Goal: Task Accomplishment & Management: Manage account settings

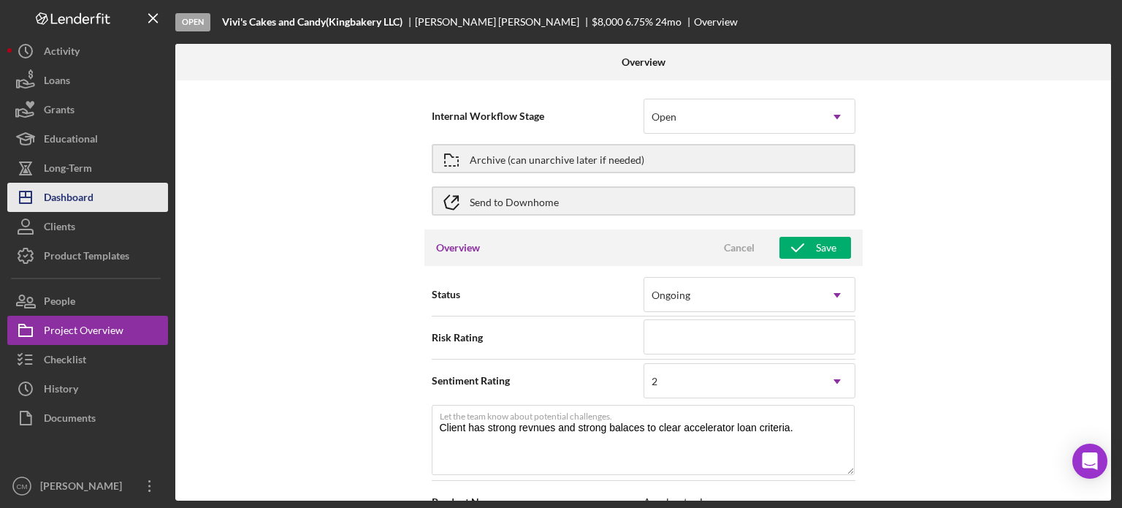
scroll to position [1805, 0]
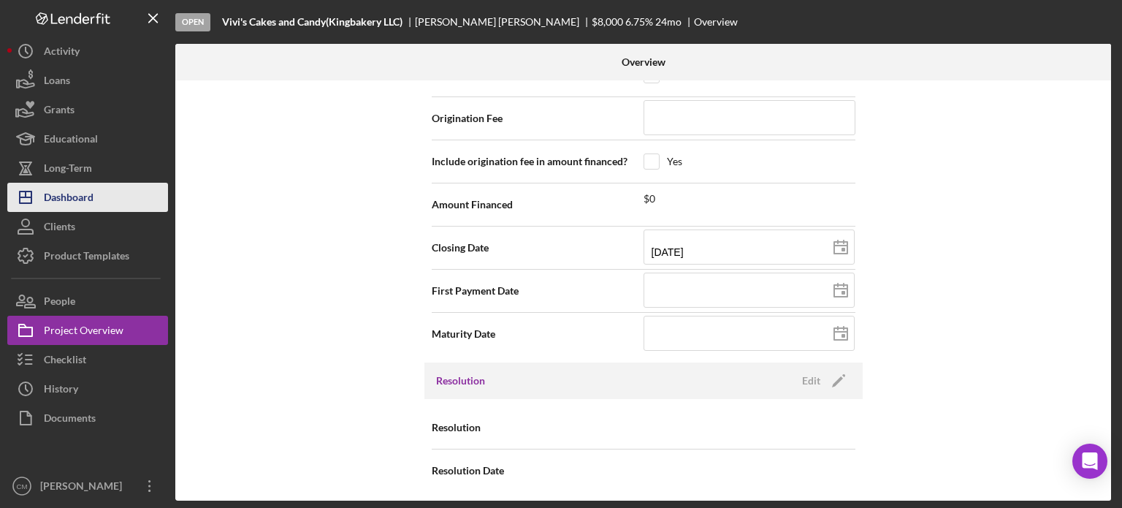
click at [91, 205] on div "Dashboard" at bounding box center [69, 199] width 50 height 33
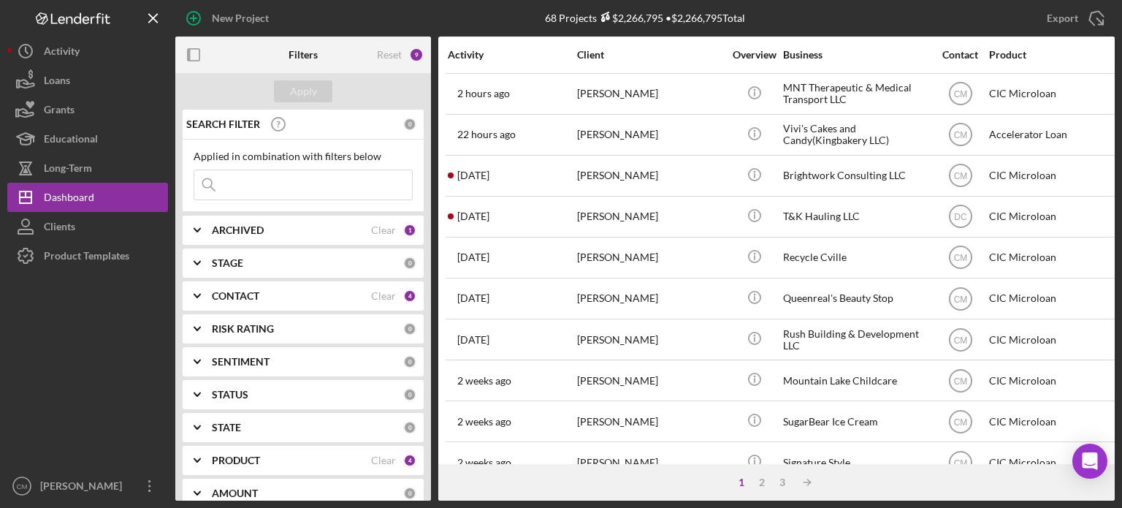
click at [279, 180] on input at bounding box center [303, 184] width 218 height 29
type input "central [US_STATE]"
click at [302, 102] on div "Apply" at bounding box center [303, 91] width 27 height 22
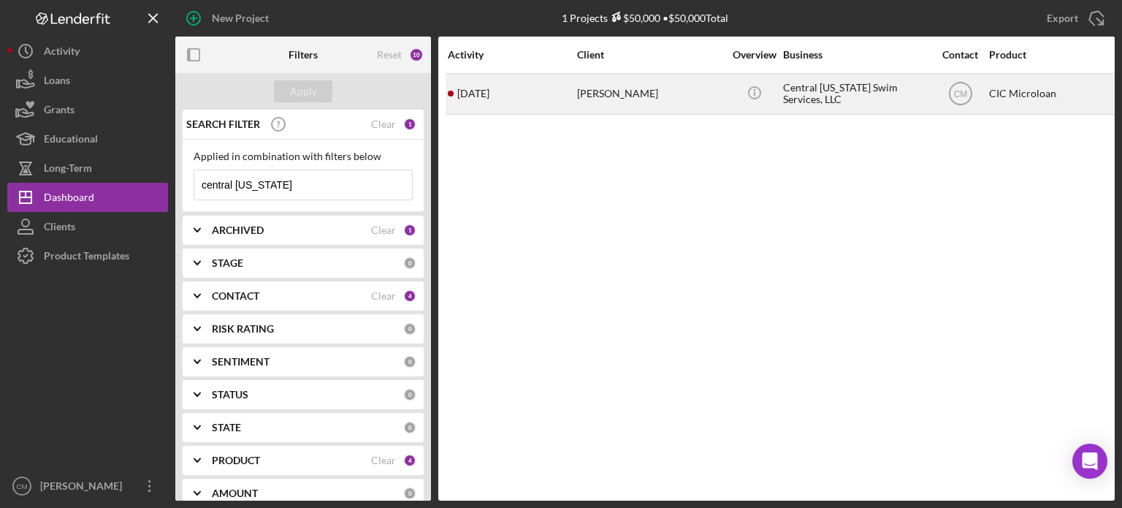
click at [683, 94] on div "[PERSON_NAME]" at bounding box center [650, 94] width 146 height 39
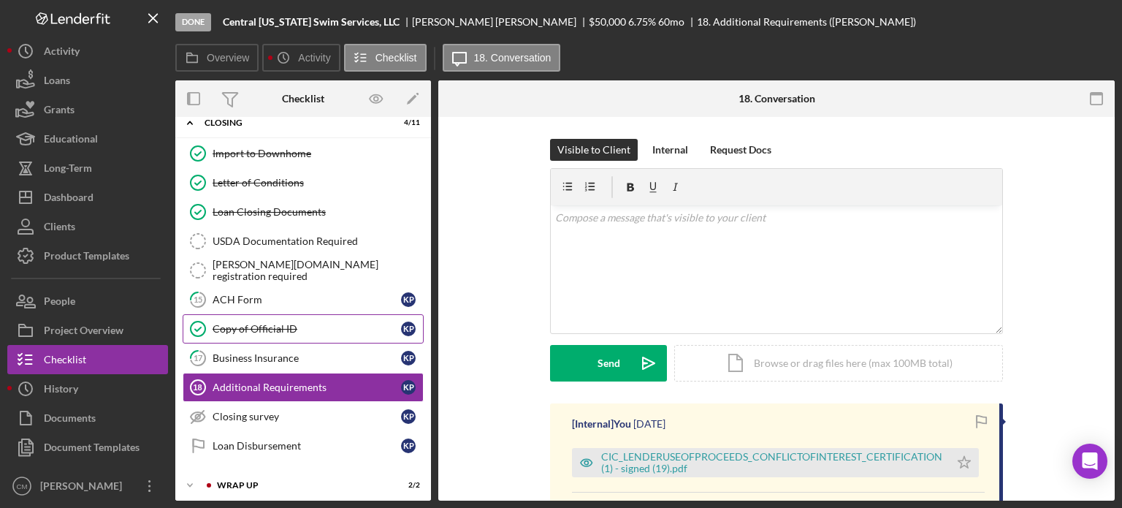
scroll to position [83, 0]
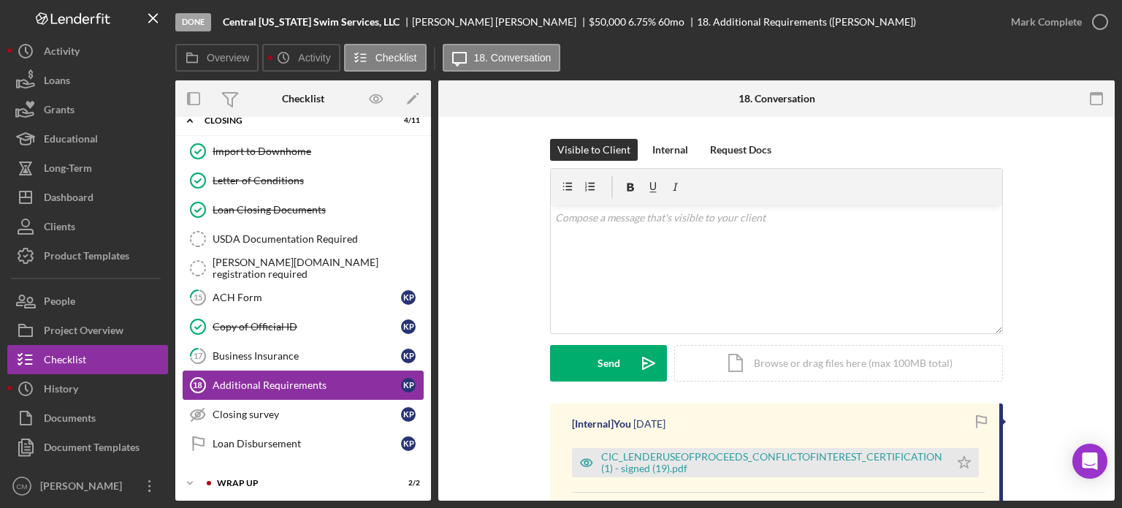
click at [327, 379] on div "Additional Requirements" at bounding box center [307, 385] width 189 height 12
click at [678, 145] on div "Internal" at bounding box center [670, 150] width 36 height 22
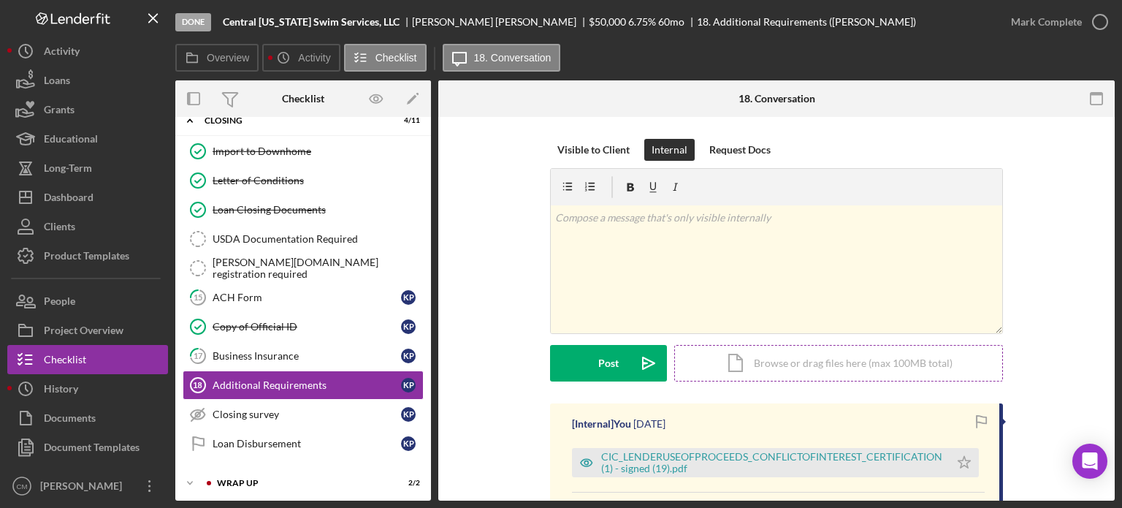
click at [763, 359] on div "Icon/Document Browse or drag files here (max 100MB total) Tap to choose files o…" at bounding box center [838, 363] width 329 height 37
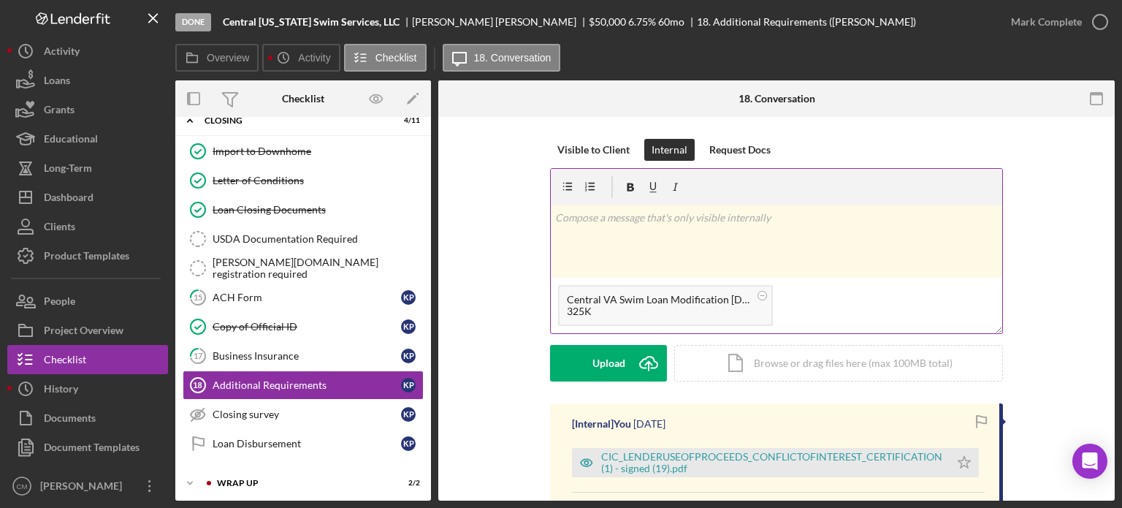
click at [606, 255] on div "v Color teal Color pink Remove color Add row above Add row below Add column bef…" at bounding box center [777, 241] width 452 height 72
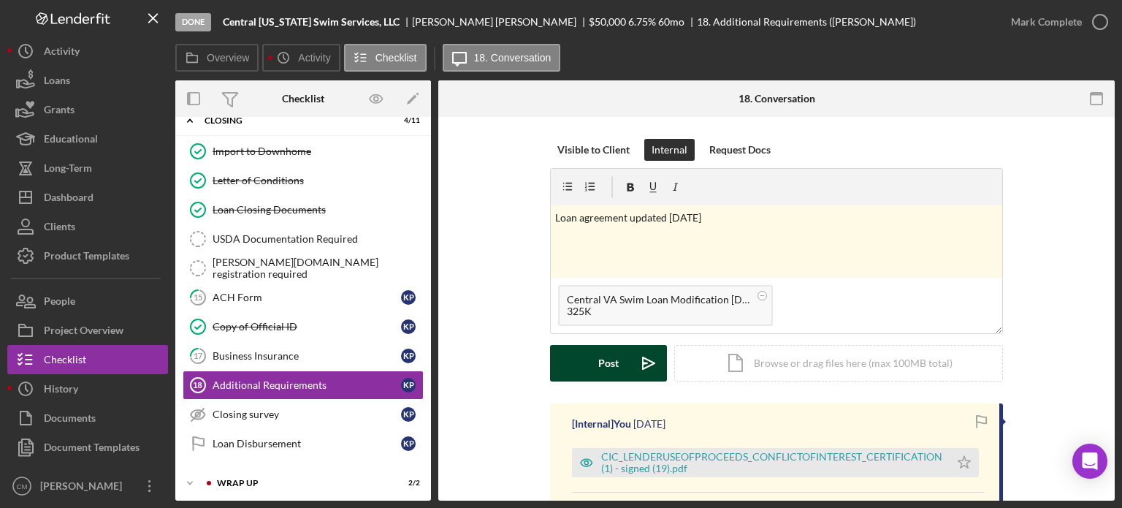
click at [592, 359] on button "Post Icon/icon-invite-send" at bounding box center [608, 363] width 117 height 37
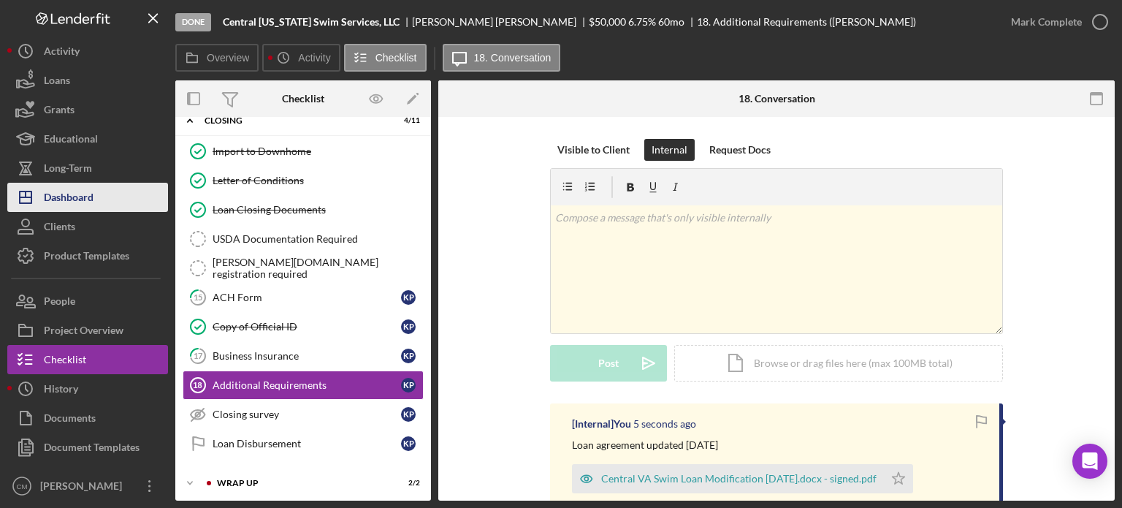
click at [85, 197] on div "Dashboard" at bounding box center [69, 199] width 50 height 33
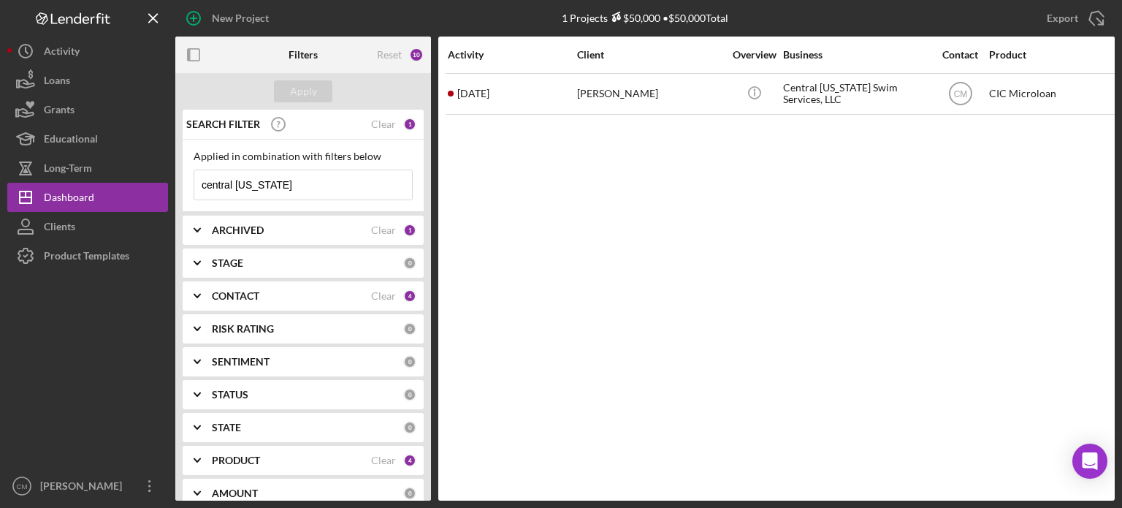
click at [337, 187] on input "central [US_STATE]" at bounding box center [303, 184] width 218 height 29
click at [324, 99] on button "Apply" at bounding box center [303, 91] width 58 height 22
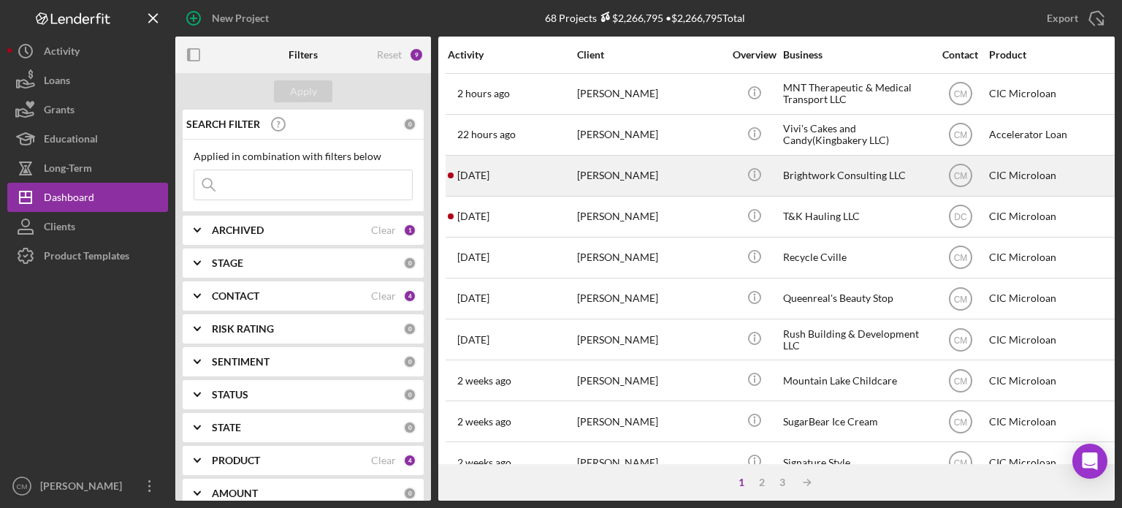
click at [644, 189] on div "[PERSON_NAME]" at bounding box center [650, 175] width 146 height 39
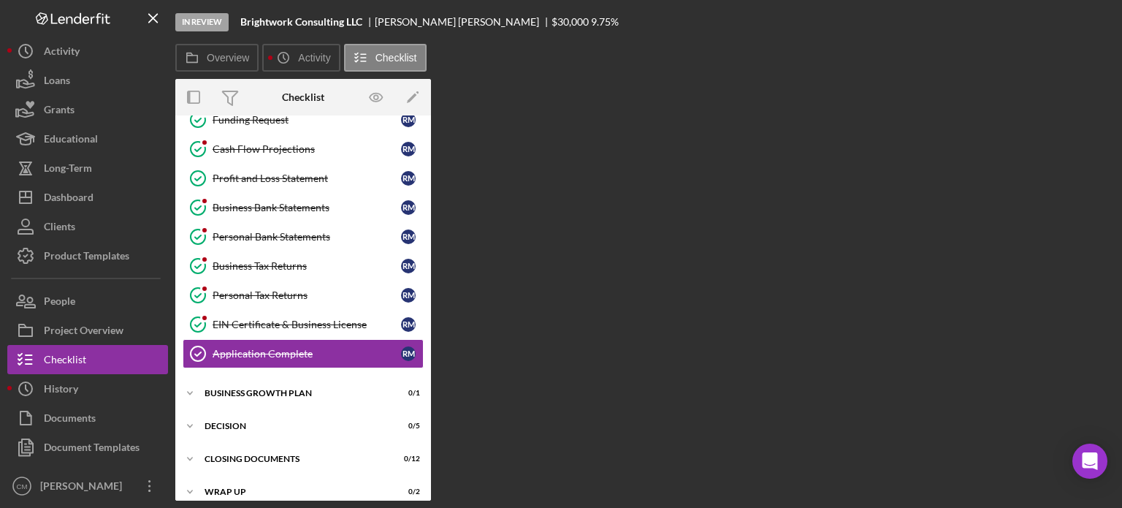
scroll to position [232, 0]
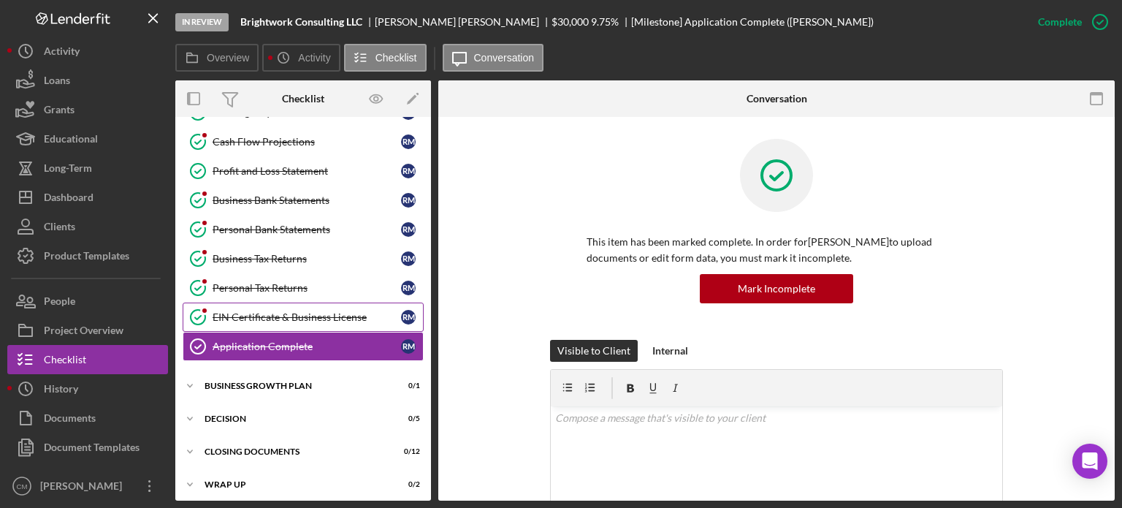
click at [291, 303] on link "EIN Certificate & Business License EIN Certificate & Business License R M" at bounding box center [303, 317] width 241 height 29
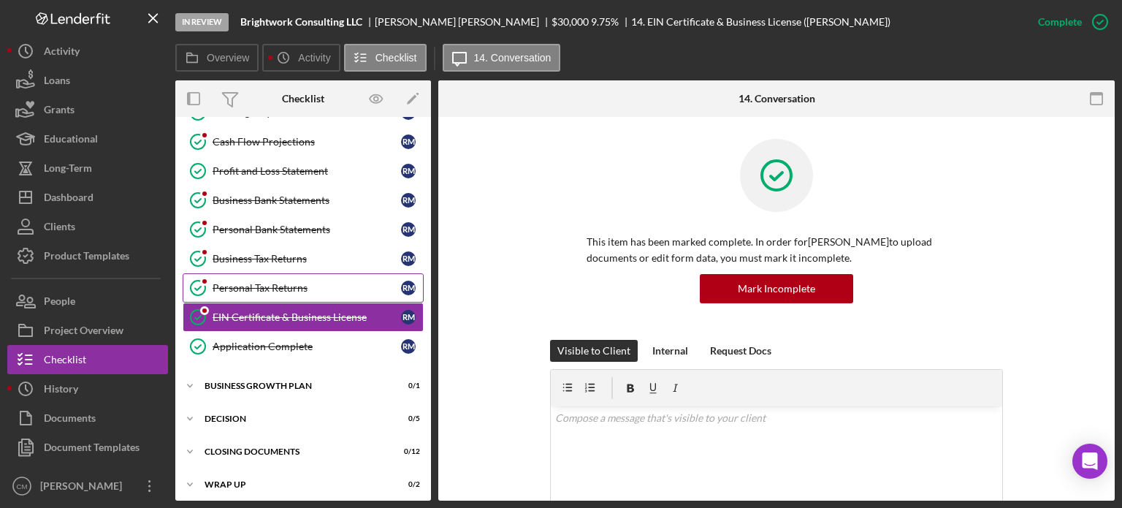
click at [291, 282] on div "Personal Tax Returns" at bounding box center [307, 288] width 189 height 12
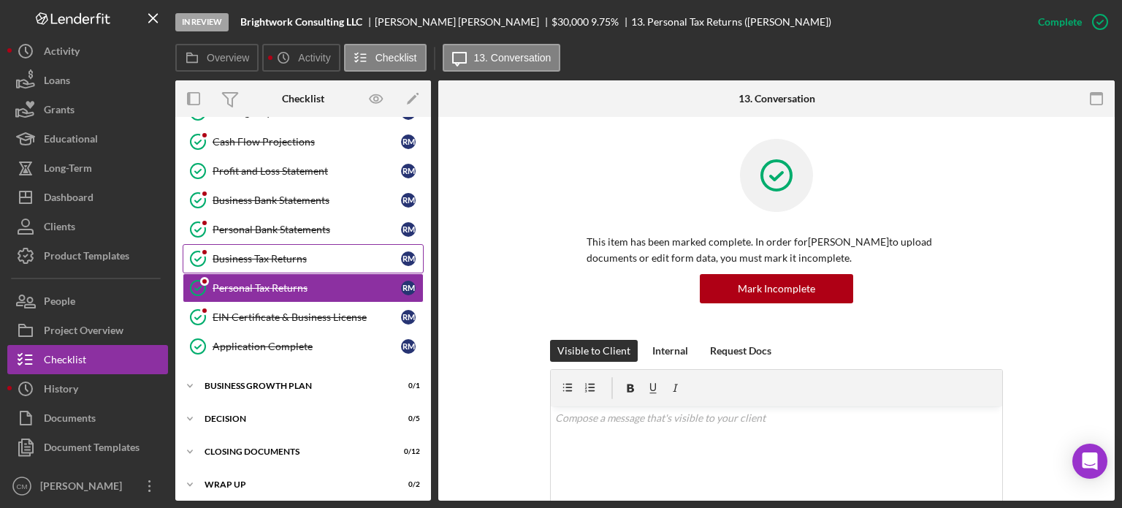
click at [289, 256] on div "Business Tax Returns" at bounding box center [307, 259] width 189 height 12
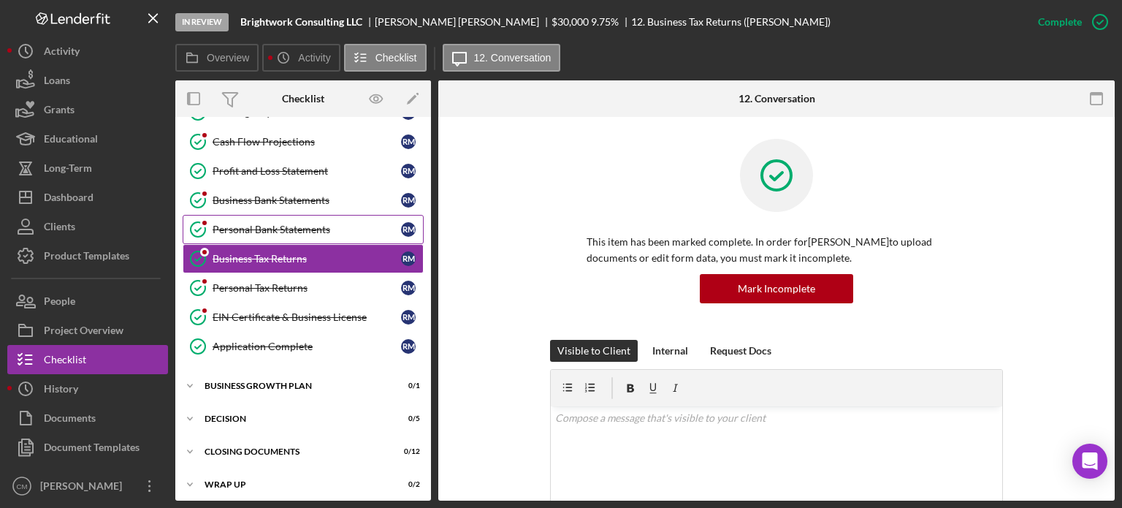
click at [290, 224] on div "Personal Bank Statements" at bounding box center [307, 230] width 189 height 12
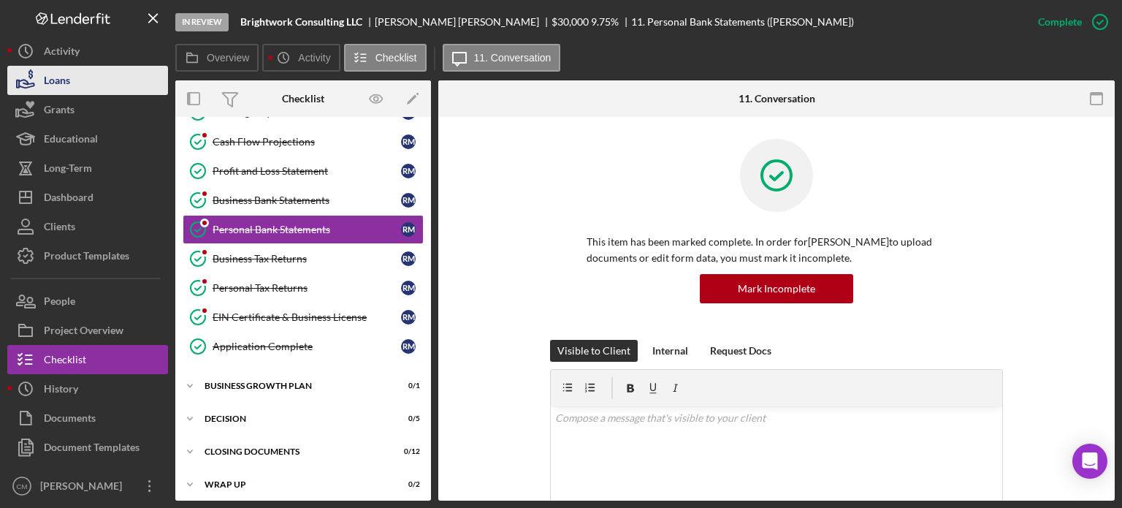
click at [63, 81] on div "Loans" at bounding box center [57, 82] width 26 height 33
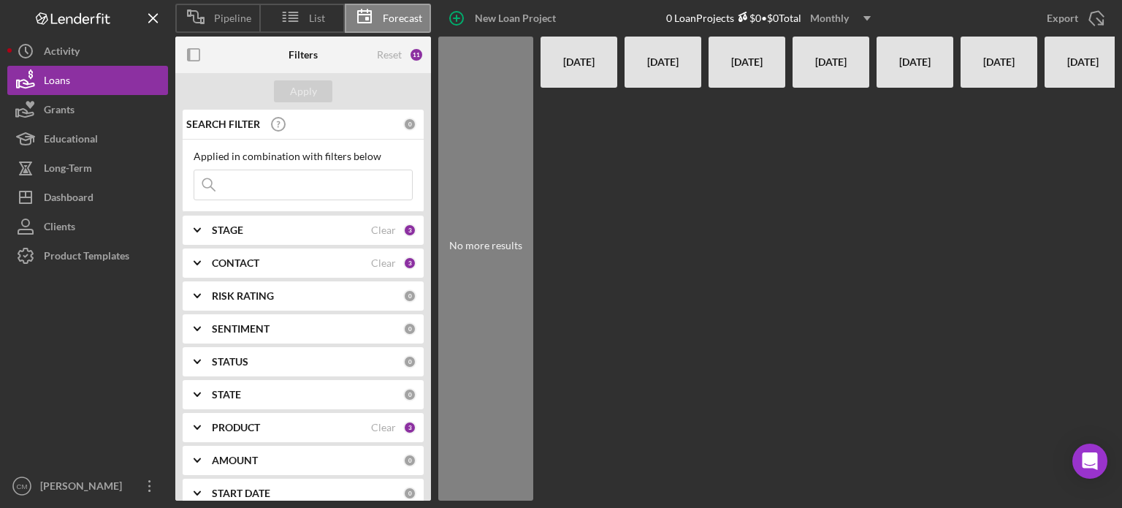
click at [386, 14] on span "Forecast" at bounding box center [402, 18] width 39 height 12
click at [157, 489] on icon "Icon/Overflow" at bounding box center [150, 486] width 37 height 37
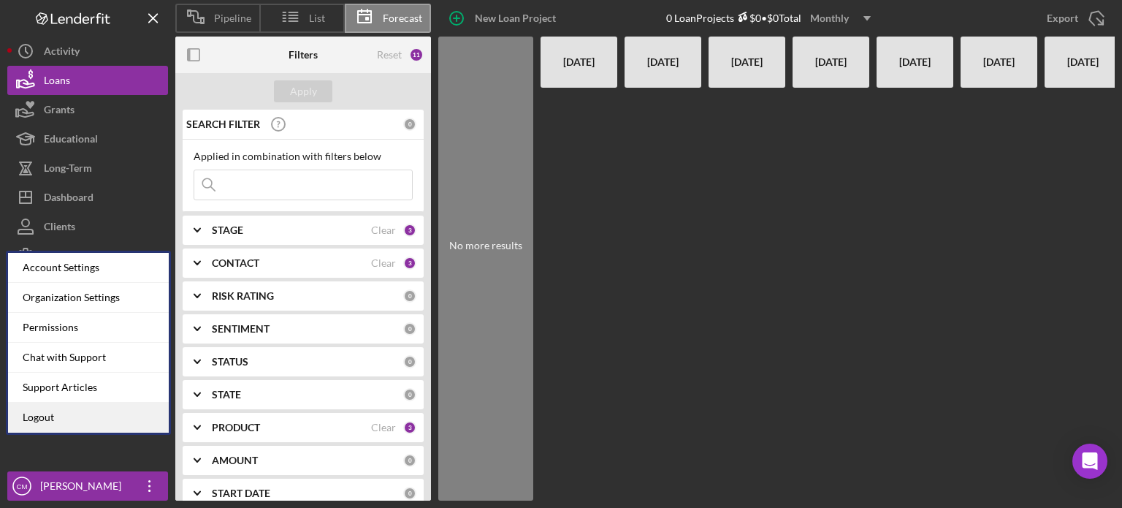
click at [118, 421] on link "Logout" at bounding box center [88, 418] width 161 height 30
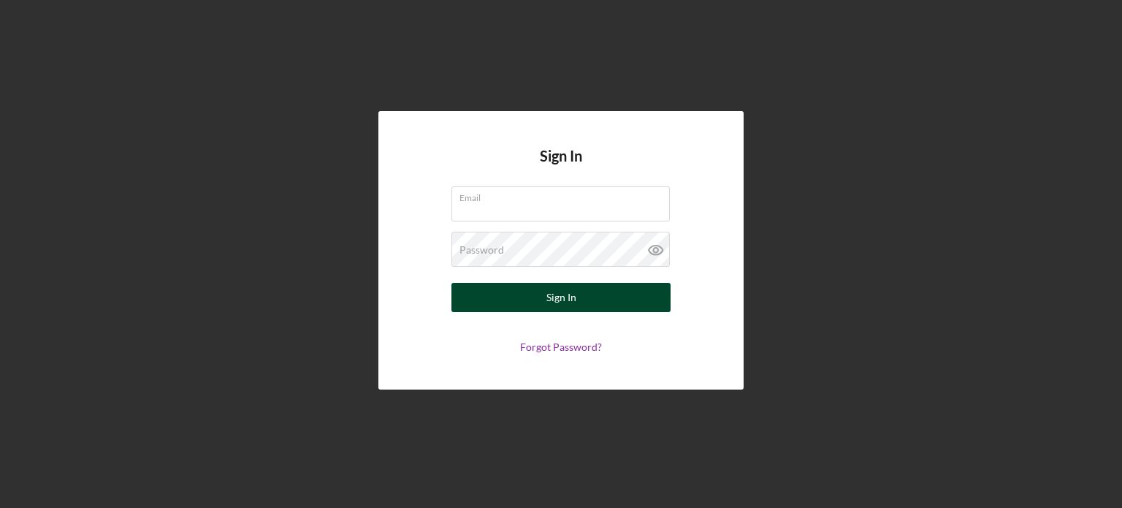
type input "[EMAIL_ADDRESS][DOMAIN_NAME]"
